Goal: Task Accomplishment & Management: Complete application form

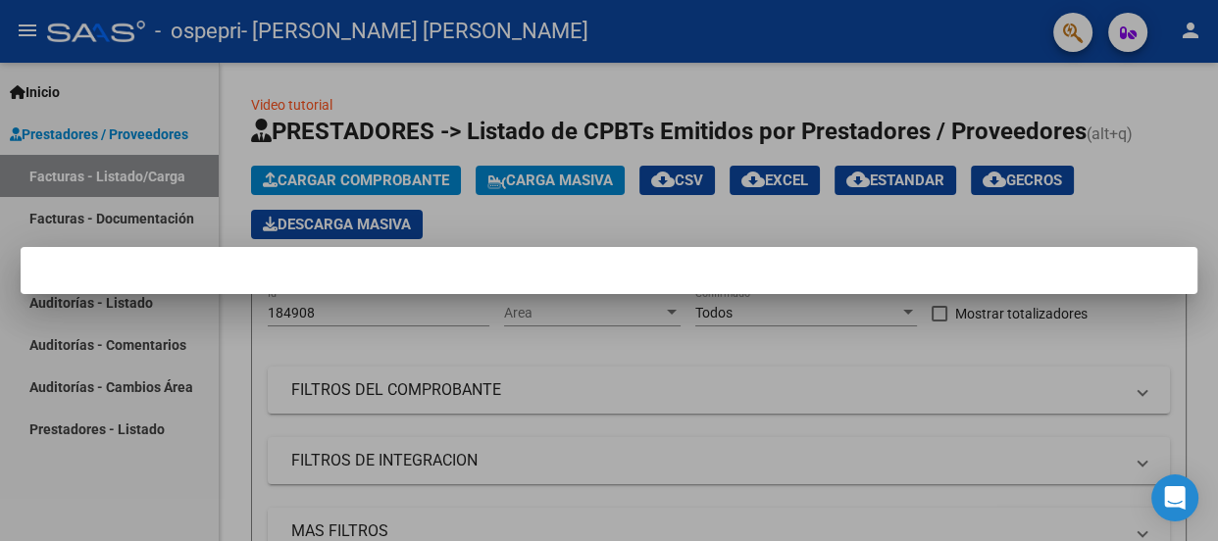
click at [1035, 345] on div at bounding box center [609, 270] width 1218 height 541
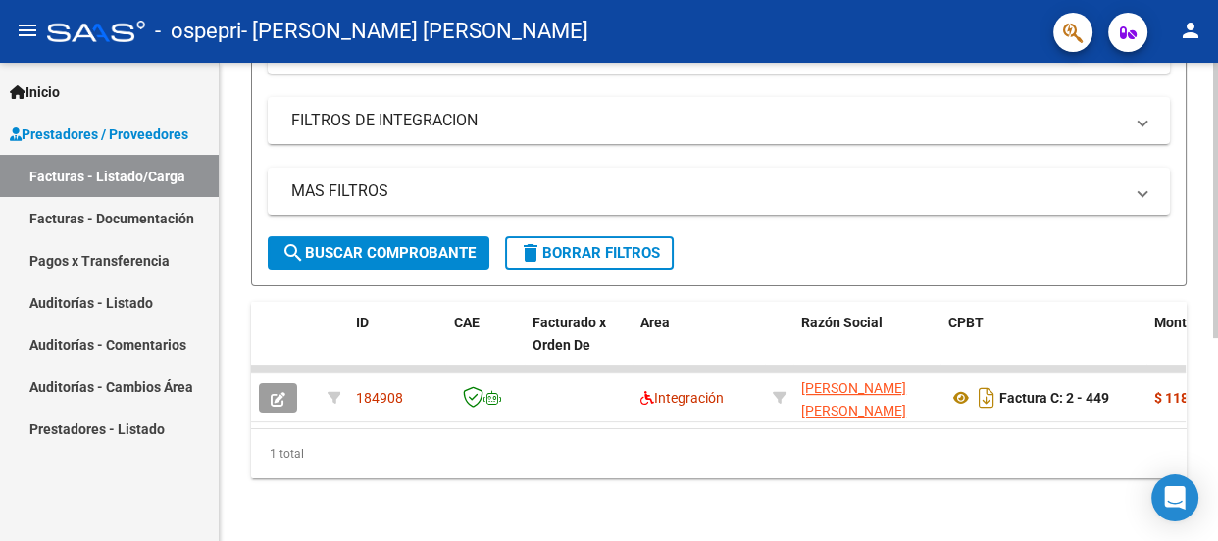
scroll to position [352, 0]
click at [1182, 525] on div "Video tutorial PRESTADORES -> Listado de CPBTs Emitidos por Prestadores / Prove…" at bounding box center [721, 132] width 1003 height 819
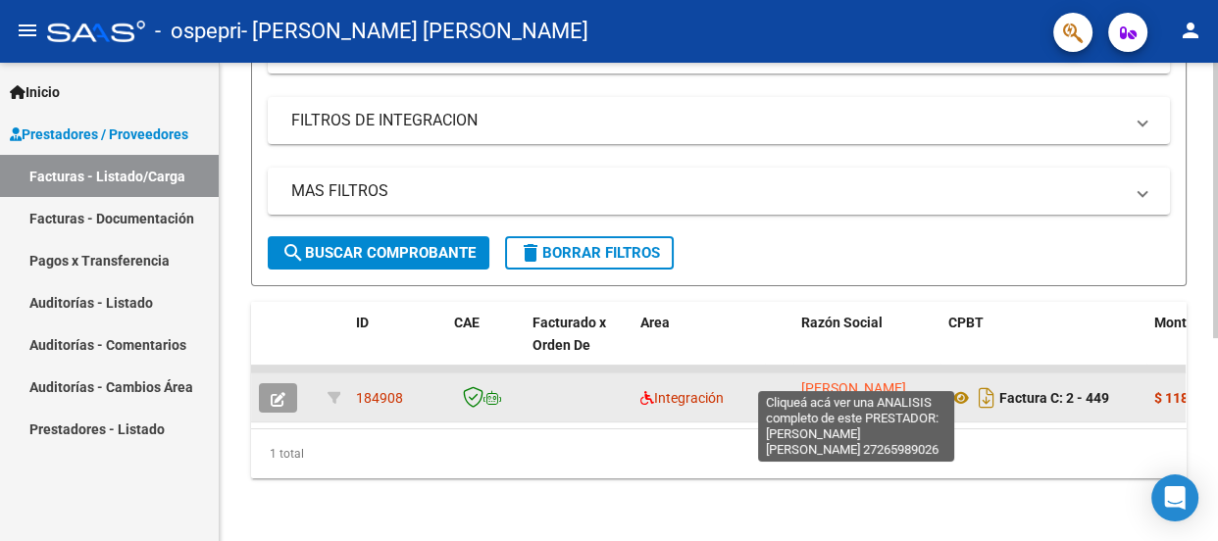
click at [863, 380] on span "[PERSON_NAME] [PERSON_NAME]" at bounding box center [853, 399] width 105 height 38
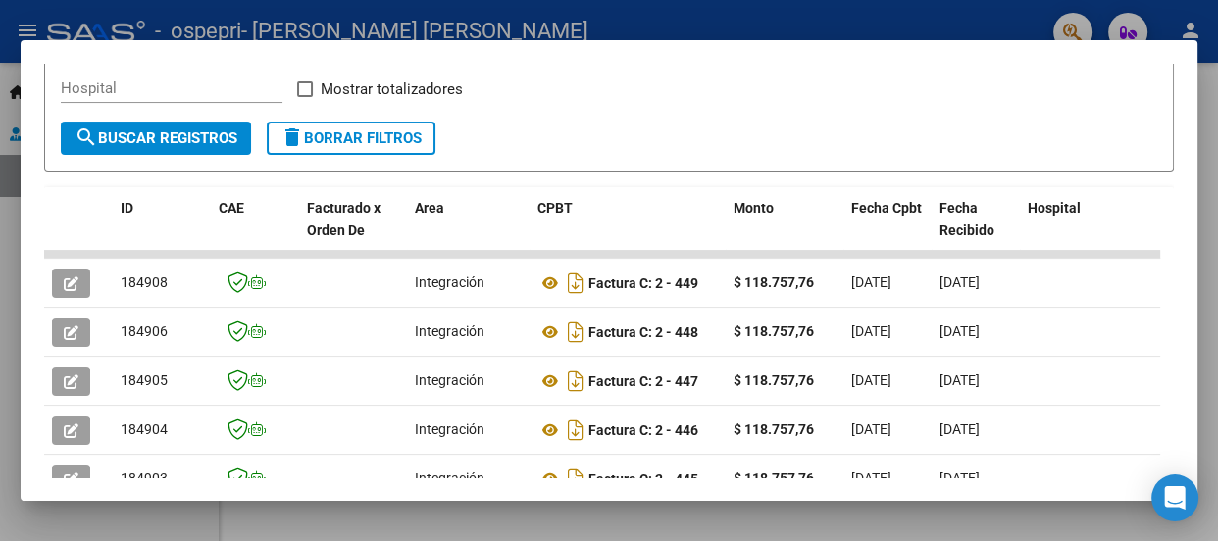
scroll to position [356, 0]
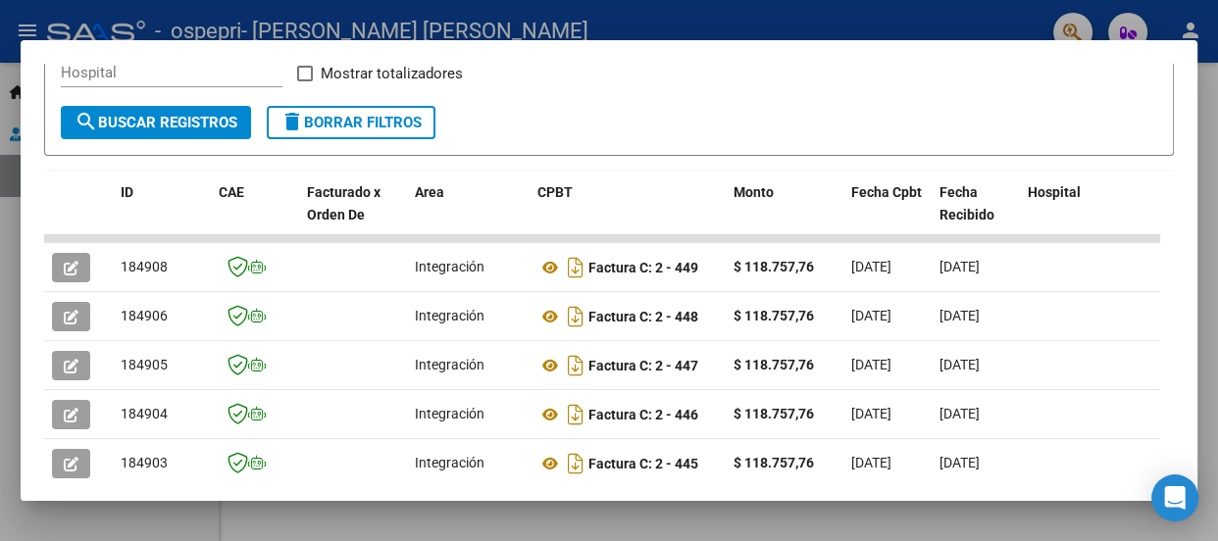
click at [1127, 120] on form "Filtros Id Fecha inicio – Fecha fin Fec. Rec. Desde / Hasta Pto. Venta Nro. Com…" at bounding box center [608, 75] width 1129 height 163
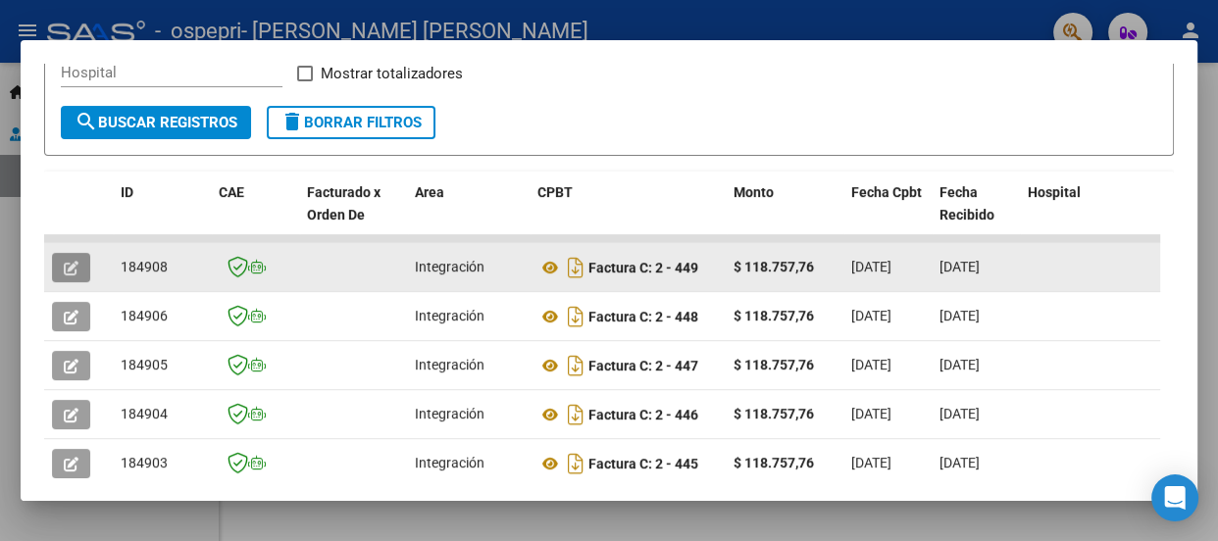
click at [69, 266] on icon "button" at bounding box center [71, 268] width 15 height 15
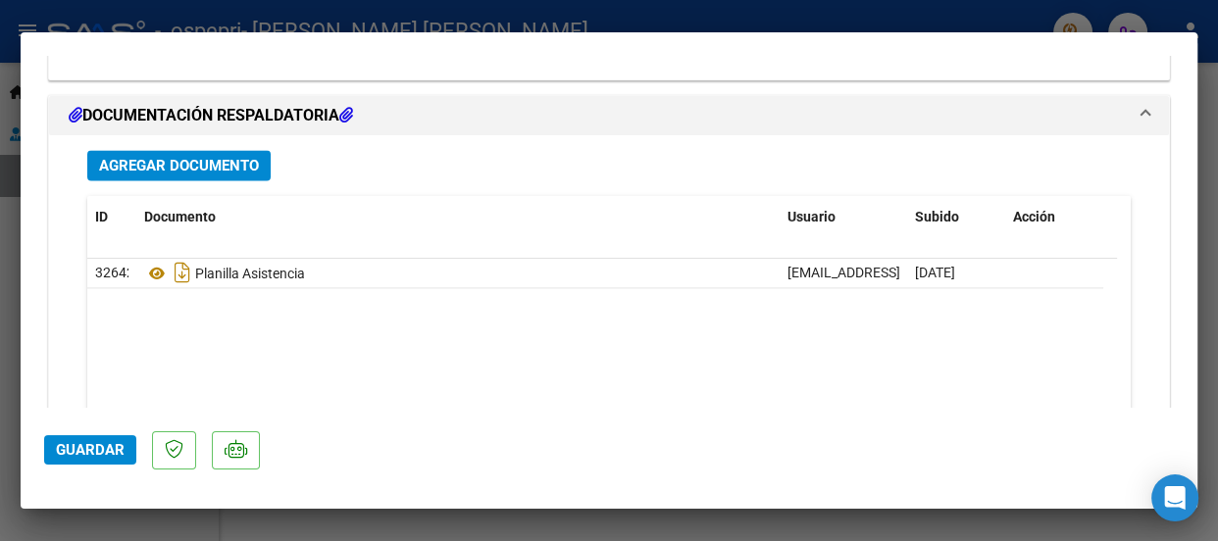
scroll to position [2495, 0]
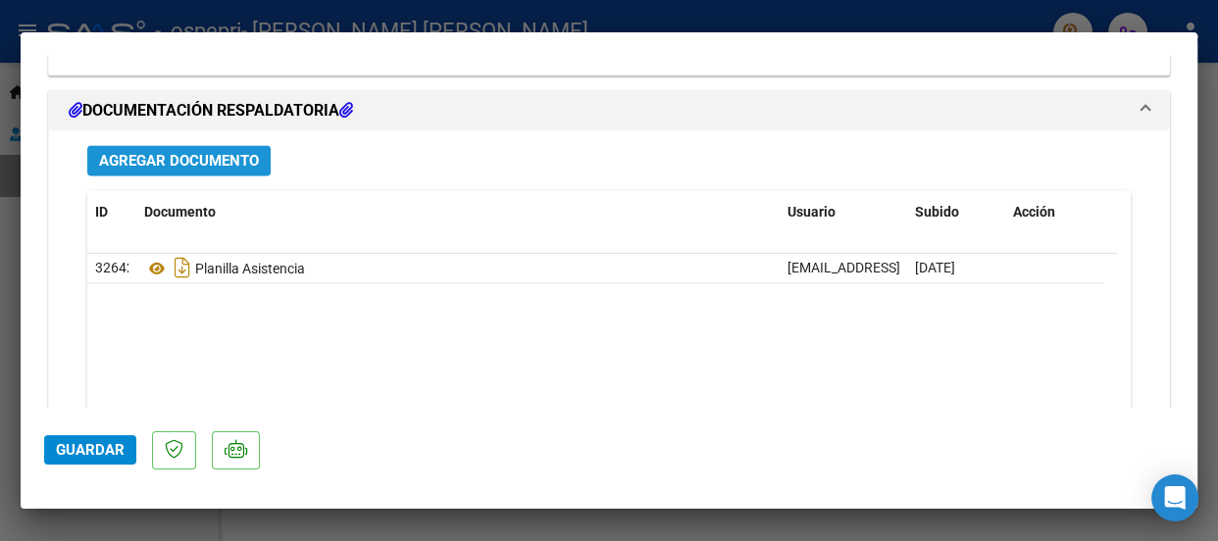
click at [178, 158] on span "Agregar Documento" at bounding box center [179, 161] width 160 height 18
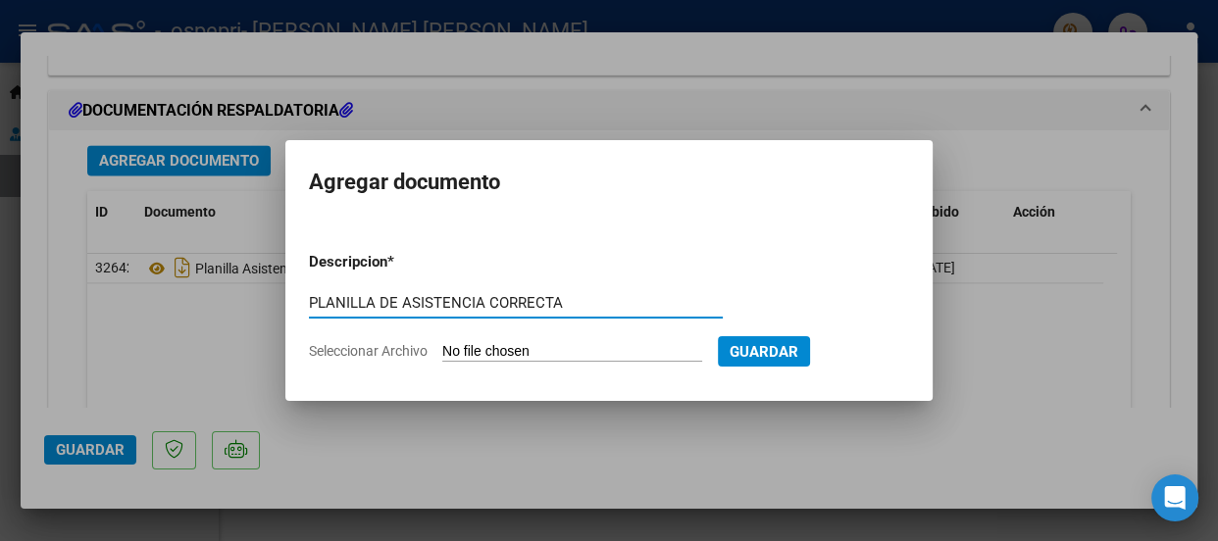
type input "PLANILLA DE ASISTENCIA CORRECTA"
click at [460, 354] on input "Seleccionar Archivo" at bounding box center [572, 352] width 260 height 19
type input "C:\fakepath\PL. [GEOGRAPHIC_DATA]. AGOSTO 2.025 MIRANDA.docx"
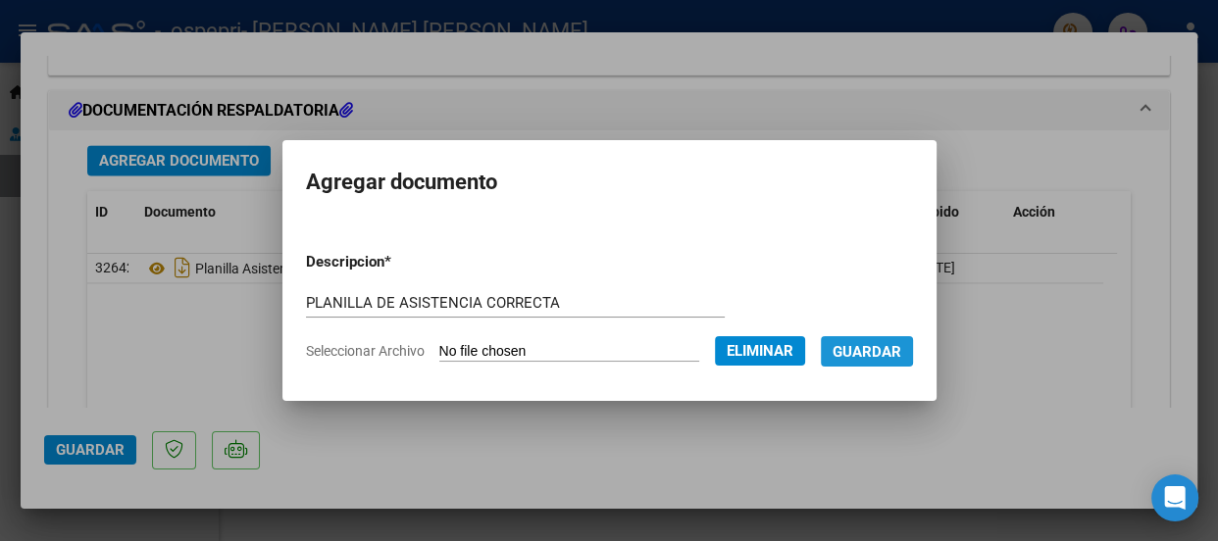
click at [872, 346] on span "Guardar" at bounding box center [866, 352] width 69 height 18
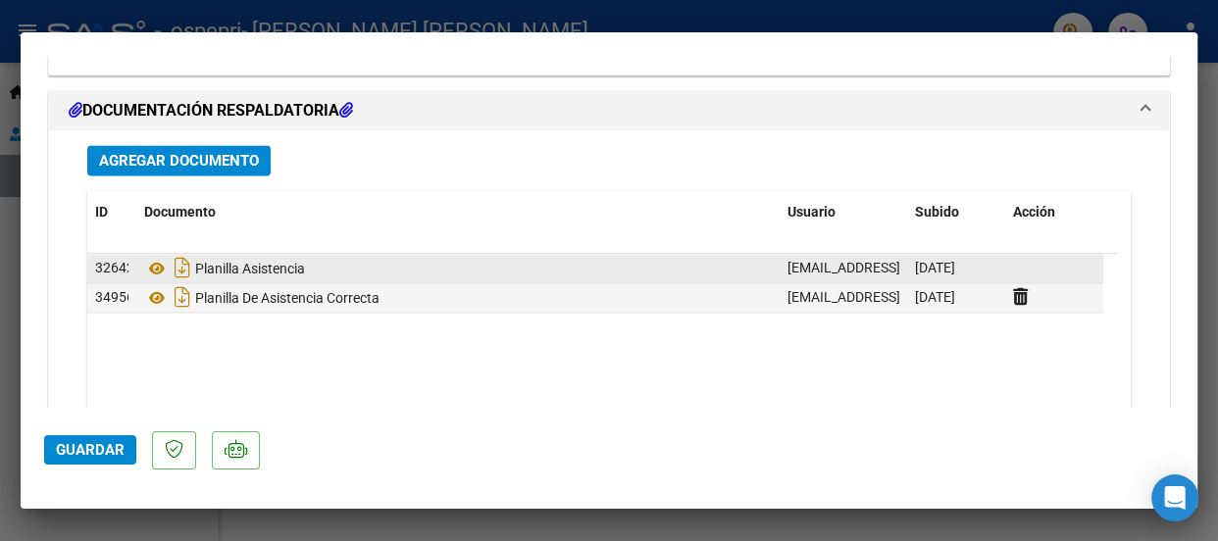
scroll to position [0, 5]
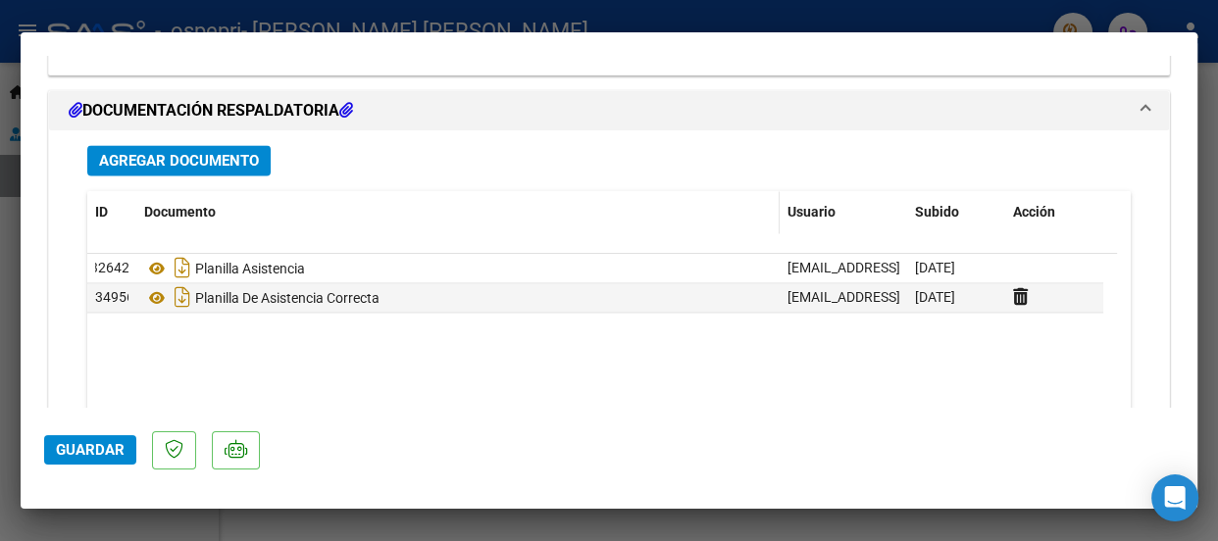
drag, startPoint x: 99, startPoint y: 263, endPoint x: 721, endPoint y: 217, distance: 623.3
click at [721, 217] on div "ID Documento Usuario Subido Acción 32642 Planilla Asistencia [EMAIL_ADDRESS][DO…" at bounding box center [608, 338] width 1043 height 295
click at [708, 217] on div "Documento" at bounding box center [457, 212] width 627 height 23
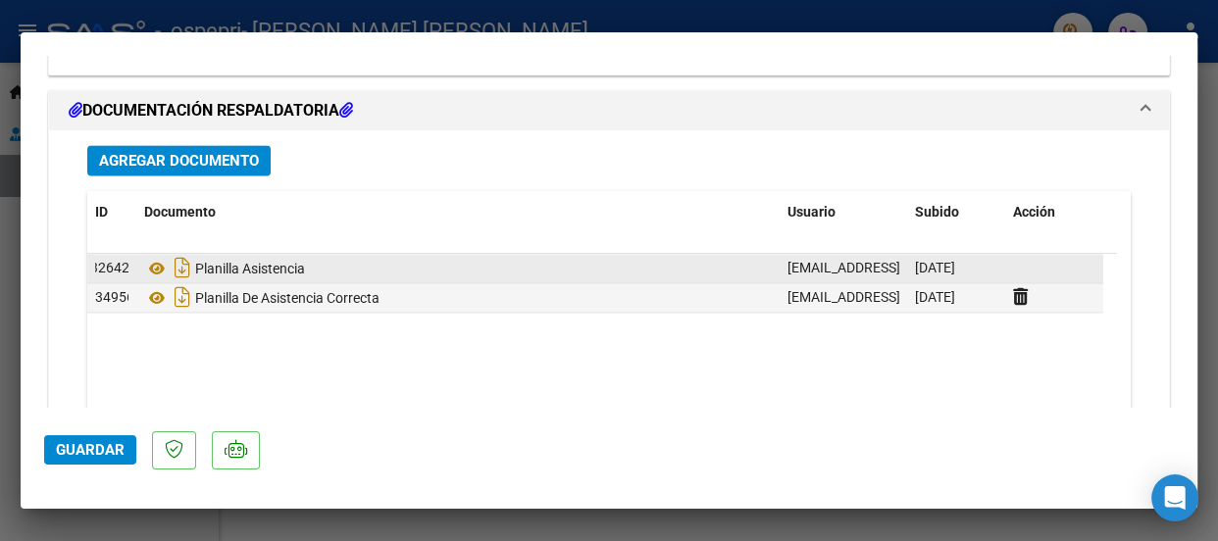
click at [988, 262] on div "[DATE]" at bounding box center [956, 268] width 82 height 23
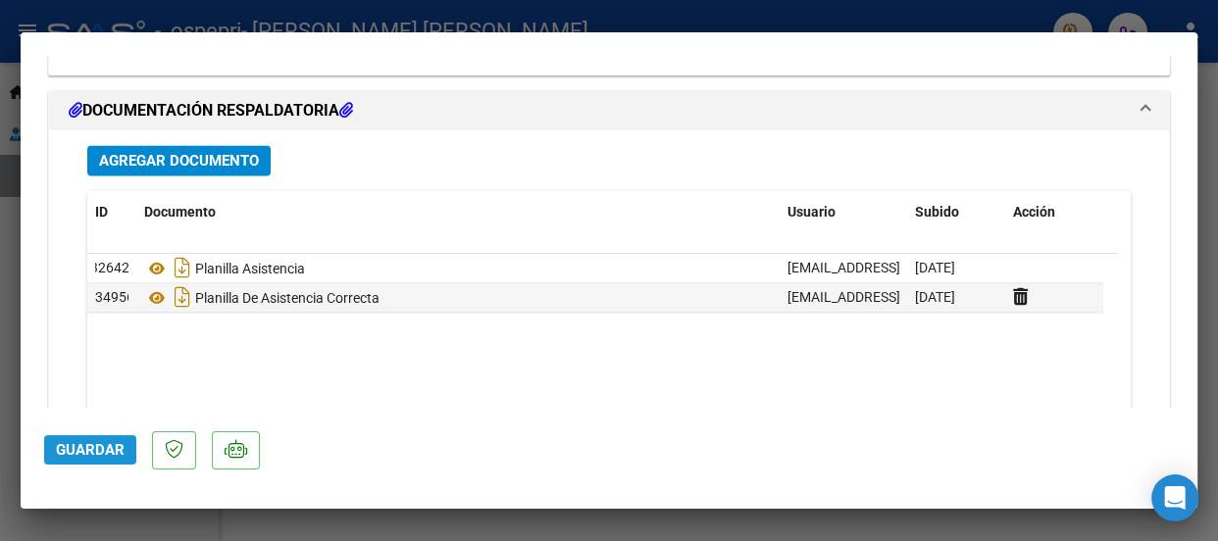
click at [75, 441] on span "Guardar" at bounding box center [90, 450] width 69 height 18
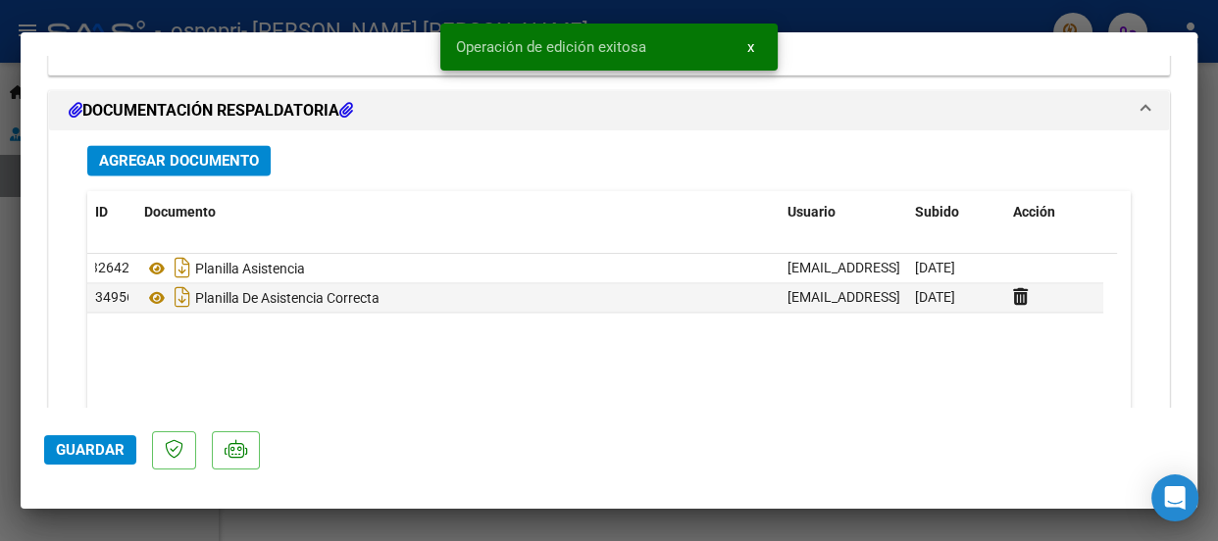
click at [1, 113] on div at bounding box center [609, 270] width 1218 height 541
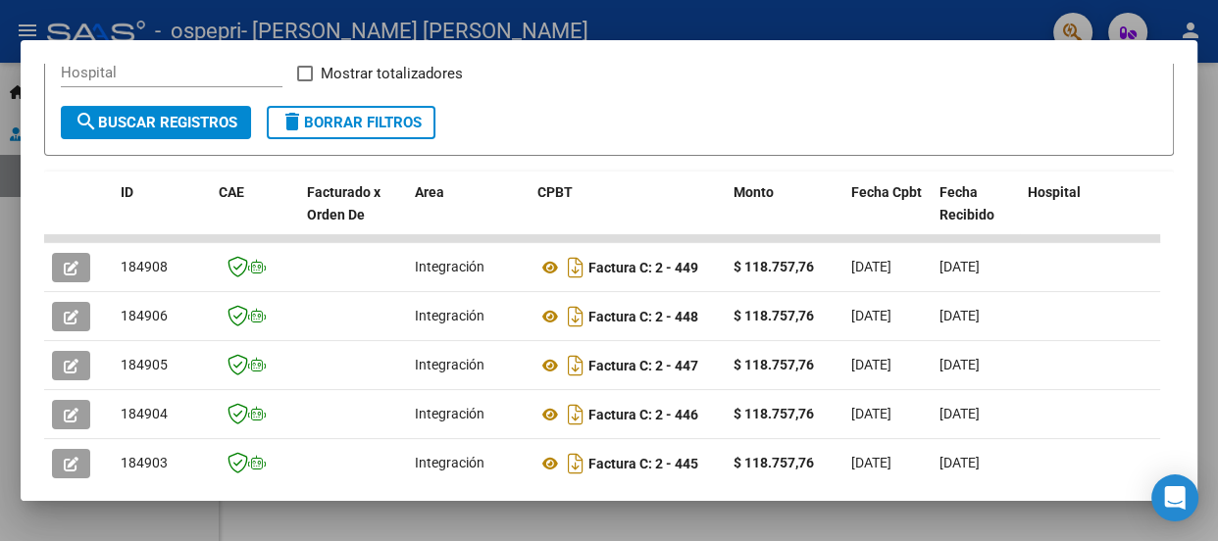
click at [1, 113] on div at bounding box center [609, 270] width 1218 height 541
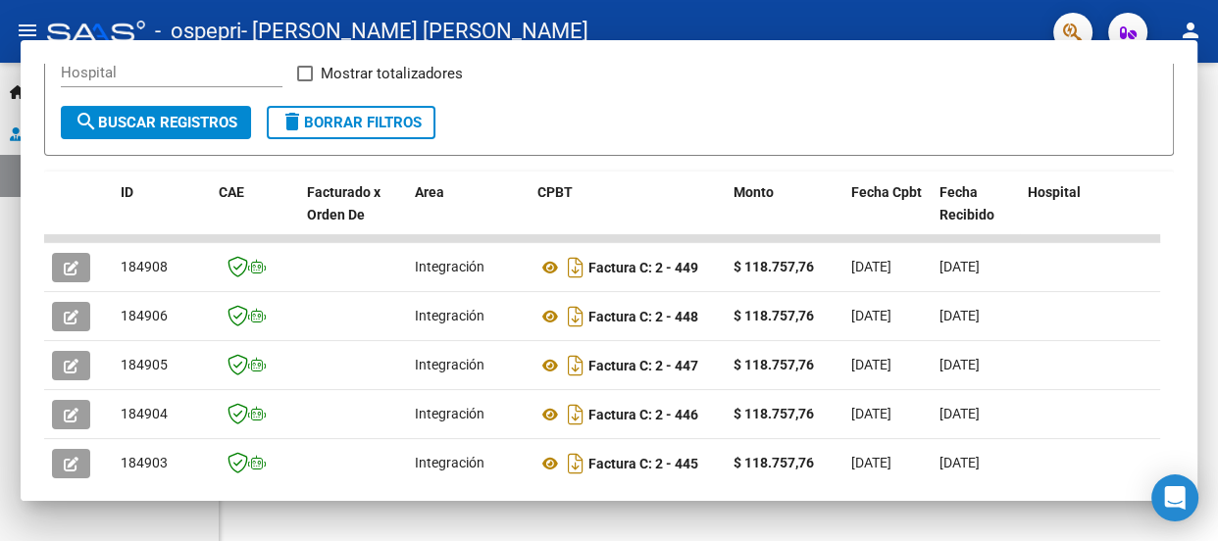
click at [1, 113] on link "Prestadores / Proveedores" at bounding box center [109, 134] width 219 height 42
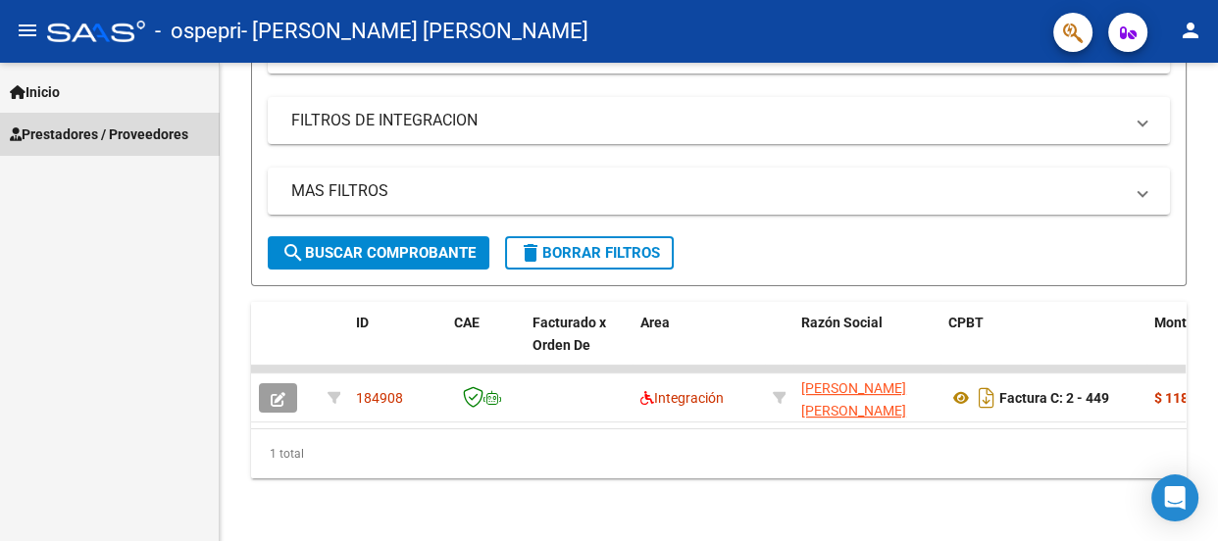
click at [1, 113] on link "Prestadores / Proveedores" at bounding box center [109, 134] width 219 height 42
